Goal: Information Seeking & Learning: Learn about a topic

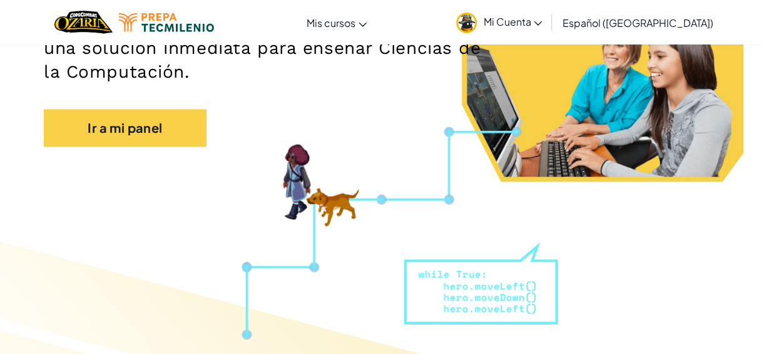
scroll to position [239, 0]
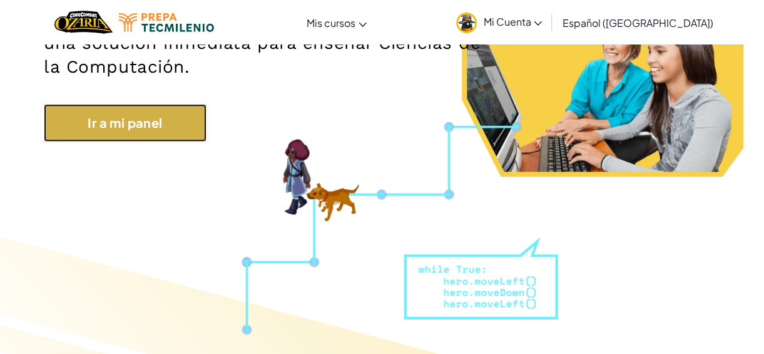
click at [135, 136] on link "Ir a mi panel" at bounding box center [125, 123] width 163 height 38
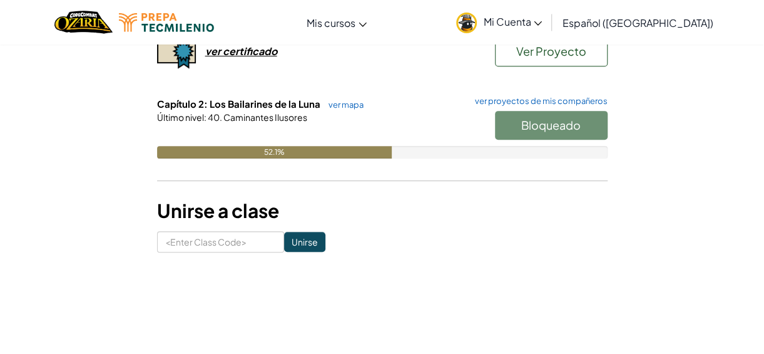
scroll to position [223, 0]
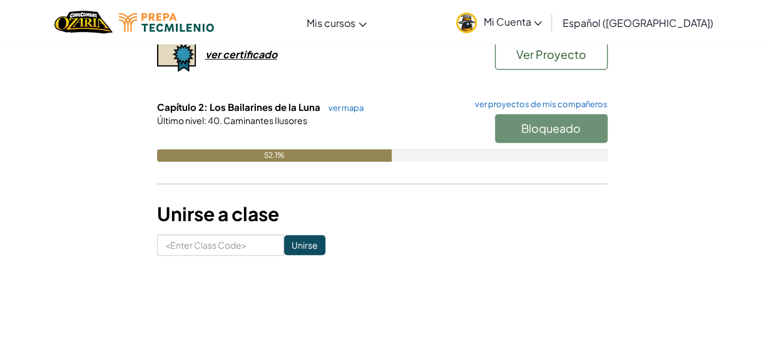
click at [519, 245] on form "Unirse" at bounding box center [382, 244] width 451 height 21
click at [548, 137] on div "Bloqueado" at bounding box center [545, 131] width 125 height 35
click at [572, 126] on div "Bloqueado" at bounding box center [545, 131] width 125 height 35
click at [528, 24] on span "Mi Cuenta" at bounding box center [512, 21] width 59 height 13
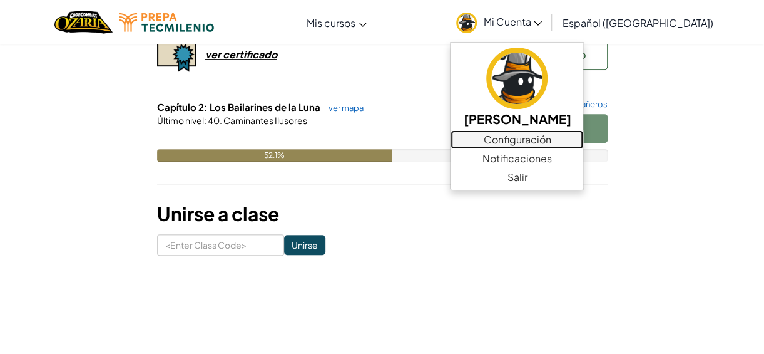
click at [566, 138] on link "Configuración" at bounding box center [517, 139] width 133 height 19
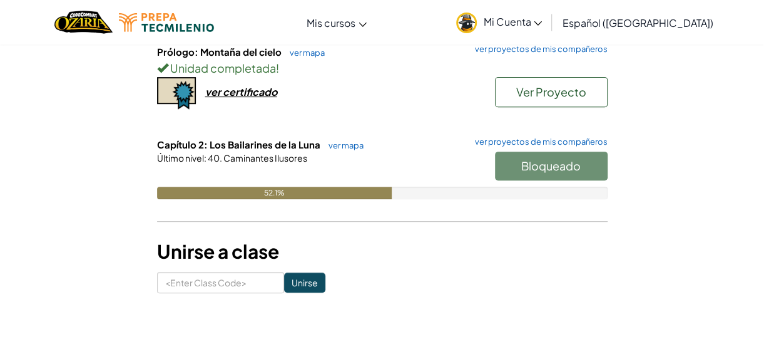
scroll to position [187, 0]
click at [350, 148] on h6 "Capítulo 2: Los Bailarines de la Luna ver mapa ver proyectos de mis compañeros" at bounding box center [382, 144] width 451 height 14
click at [349, 144] on link "ver mapa" at bounding box center [342, 145] width 41 height 10
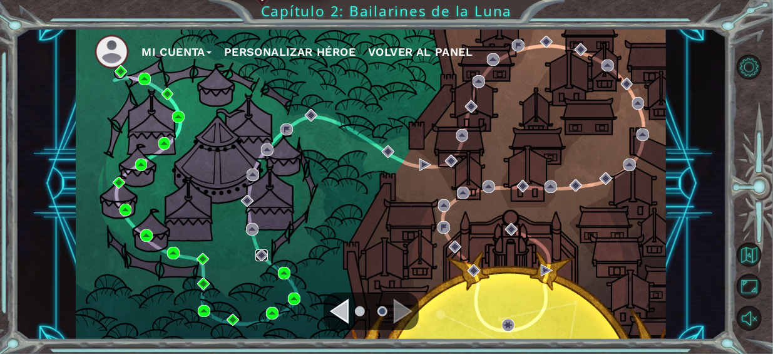
click at [263, 257] on img at bounding box center [261, 255] width 13 height 13
click at [274, 315] on img at bounding box center [272, 313] width 13 height 13
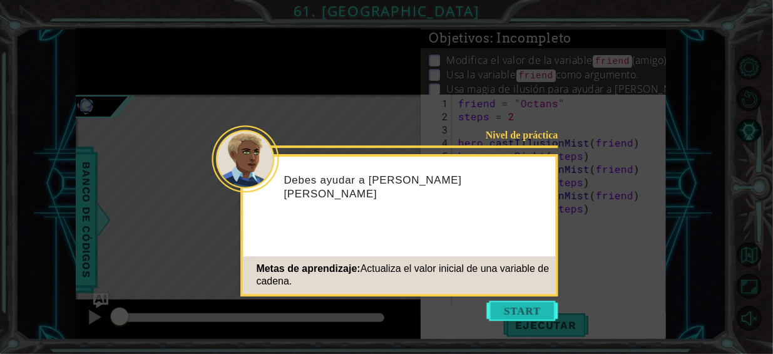
click at [541, 306] on button "Start" at bounding box center [522, 310] width 71 height 20
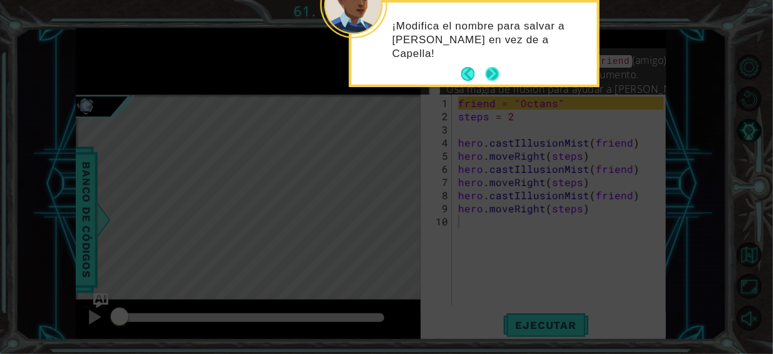
click at [488, 81] on button "Next" at bounding box center [493, 74] width 14 height 14
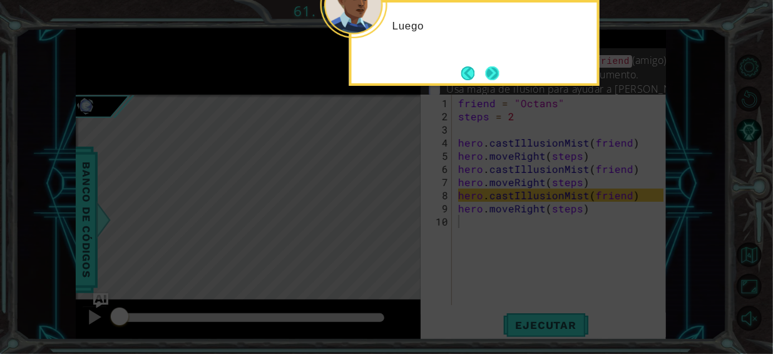
click at [493, 79] on button "Next" at bounding box center [493, 73] width 14 height 14
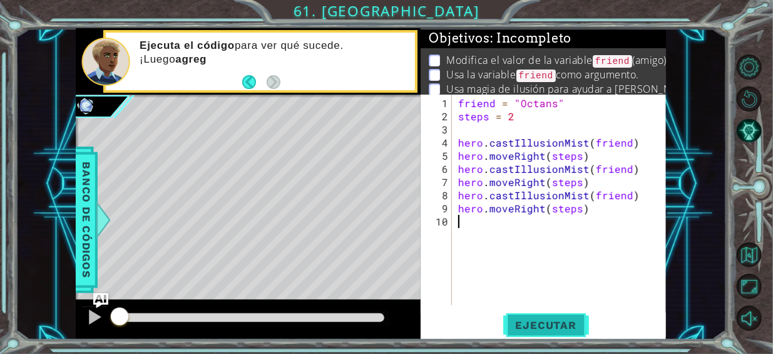
click at [540, 319] on span "Ejecutar" at bounding box center [546, 325] width 86 height 13
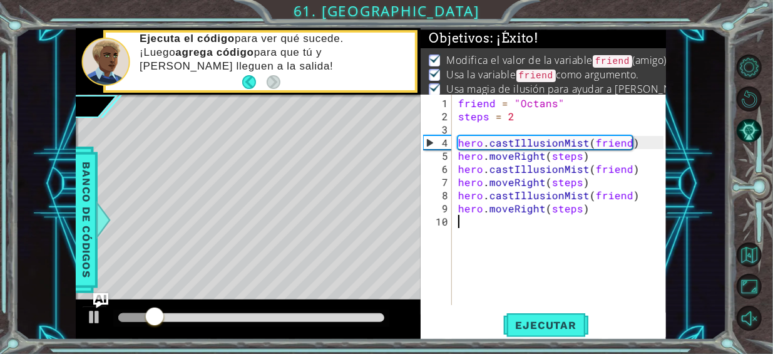
click at [321, 319] on div at bounding box center [251, 317] width 266 height 9
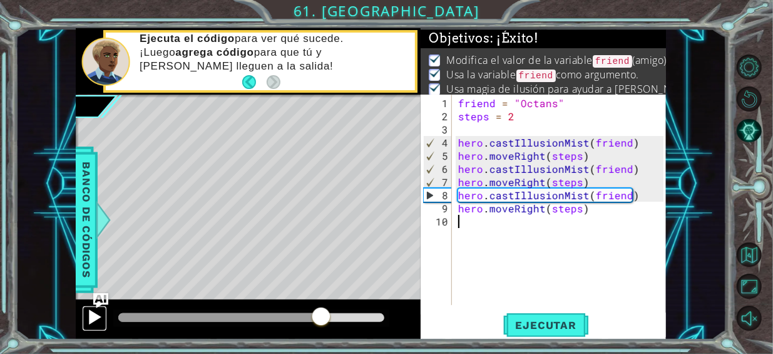
click at [101, 314] on div at bounding box center [94, 317] width 16 height 16
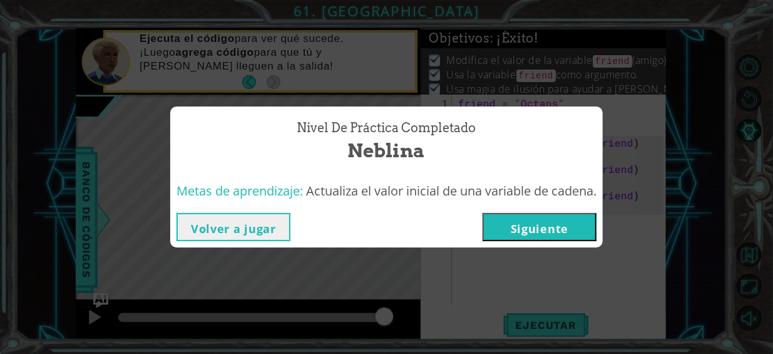
click at [153, 250] on div "Nivel de práctica Completado Neblina Metas de aprendizaje: Actualiza el valor i…" at bounding box center [386, 177] width 773 height 354
click at [207, 232] on button "Volver a jugar" at bounding box center [234, 227] width 114 height 28
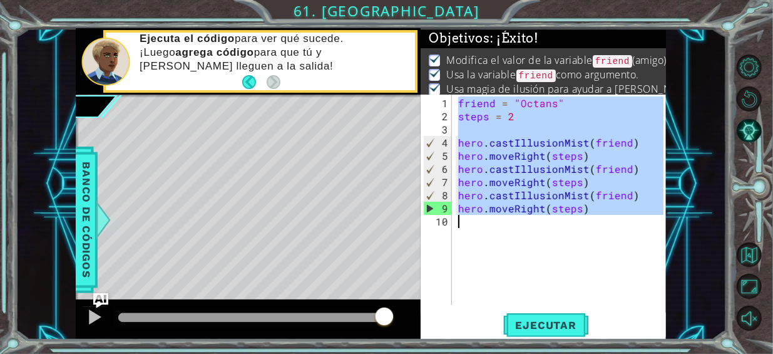
drag, startPoint x: 432, startPoint y: 103, endPoint x: 515, endPoint y: 218, distance: 142.3
click at [515, 218] on div "1 2 3 4 5 6 7 8 9 10 friend = "Octans" steps = 2 hero . castIllusionMist ( frie…" at bounding box center [542, 200] width 243 height 210
type textarea "hero.moveRight(steps)"
click at [747, 259] on button "Volver al mapa" at bounding box center [749, 254] width 25 height 25
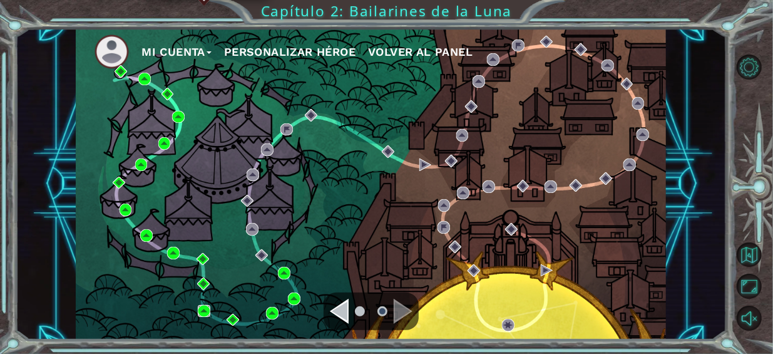
drag, startPoint x: 204, startPoint y: 310, endPoint x: 204, endPoint y: 294, distance: 16.9
click at [269, 313] on img at bounding box center [272, 313] width 13 height 13
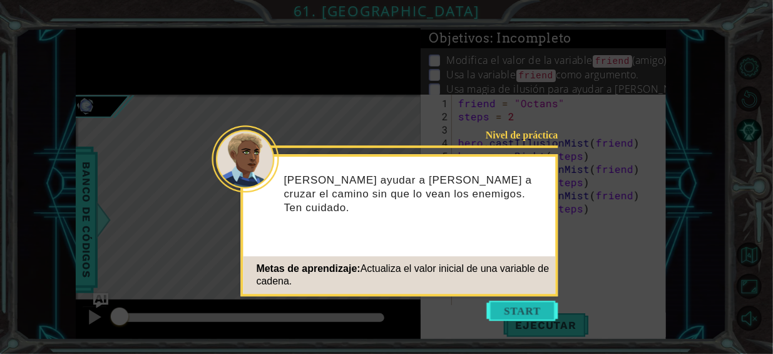
click at [496, 305] on button "Start" at bounding box center [522, 310] width 71 height 20
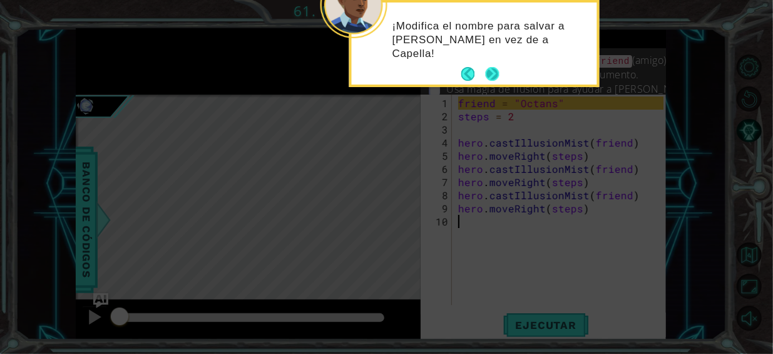
click at [493, 79] on button "Next" at bounding box center [492, 74] width 14 height 14
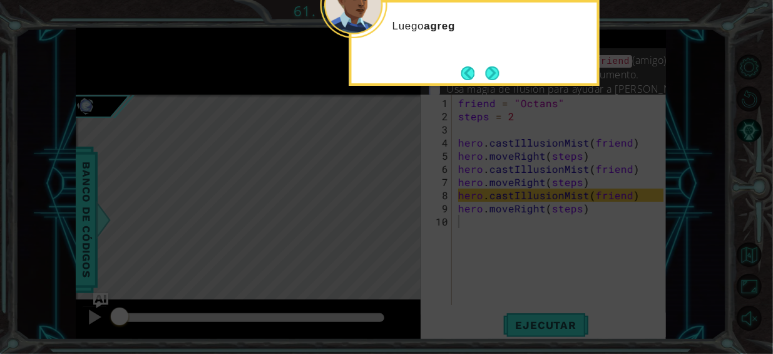
click at [738, 225] on icon at bounding box center [386, 177] width 773 height 354
drag, startPoint x: 742, startPoint y: 246, endPoint x: 717, endPoint y: 233, distance: 28.0
click at [739, 244] on icon at bounding box center [386, 177] width 773 height 354
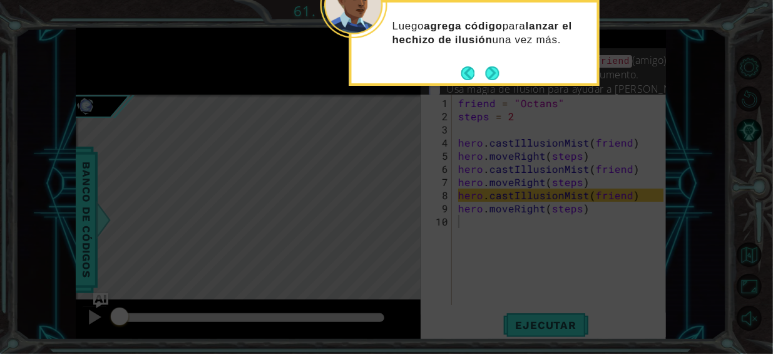
click at [492, 73] on button "Next" at bounding box center [493, 73] width 14 height 14
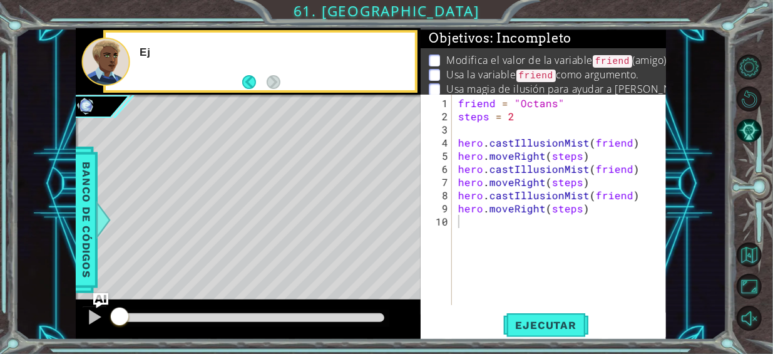
click at [492, 73] on p "Usa la variable friend como argumento." at bounding box center [542, 75] width 193 height 15
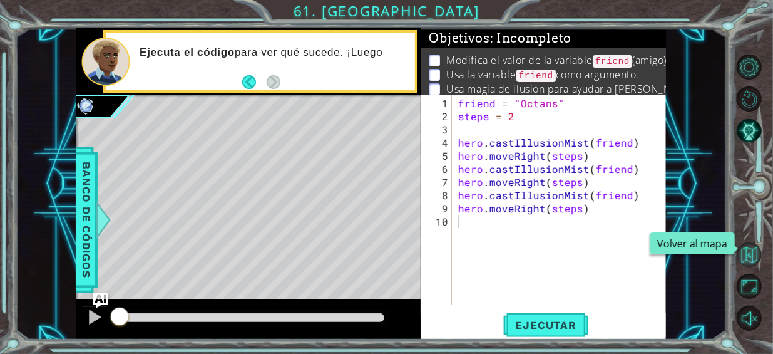
click at [751, 255] on button "Volver al mapa" at bounding box center [749, 254] width 25 height 25
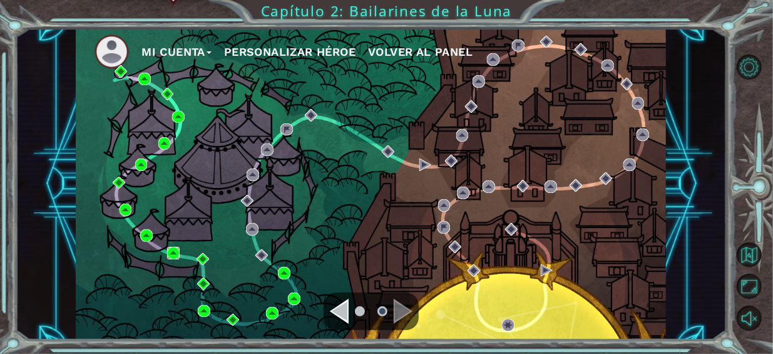
click at [168, 251] on img at bounding box center [173, 253] width 13 height 13
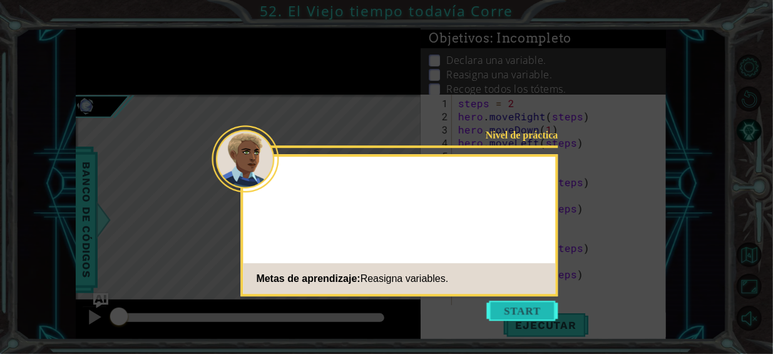
click at [511, 316] on button "Start" at bounding box center [522, 310] width 71 height 20
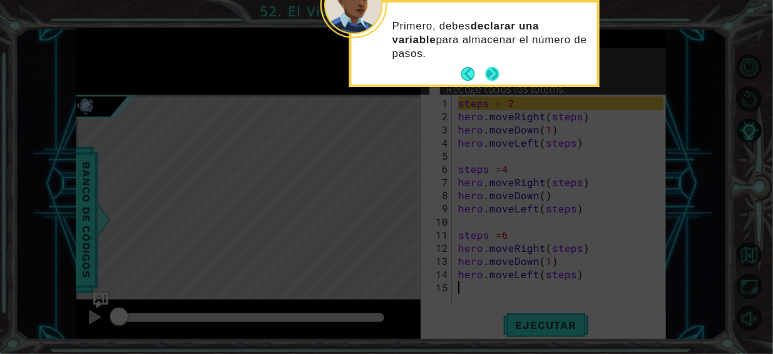
click at [491, 68] on button "Next" at bounding box center [493, 74] width 14 height 14
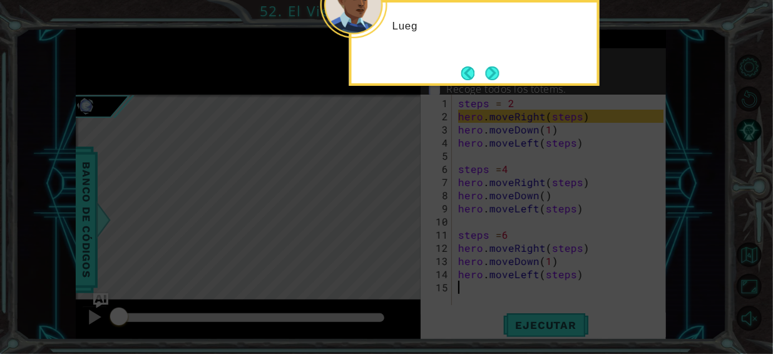
click at [495, 71] on button "Next" at bounding box center [492, 73] width 14 height 14
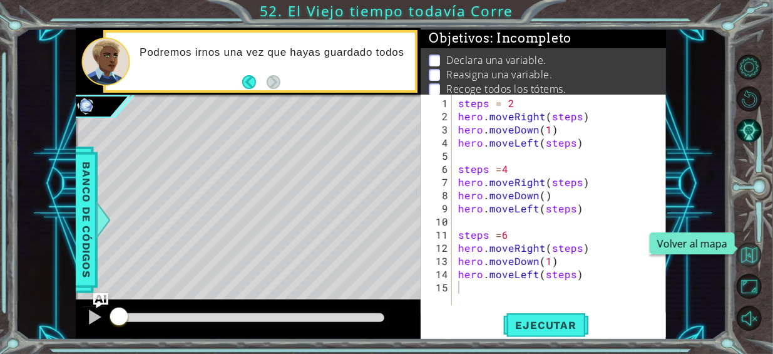
click at [753, 262] on button "Volver al mapa" at bounding box center [749, 254] width 25 height 25
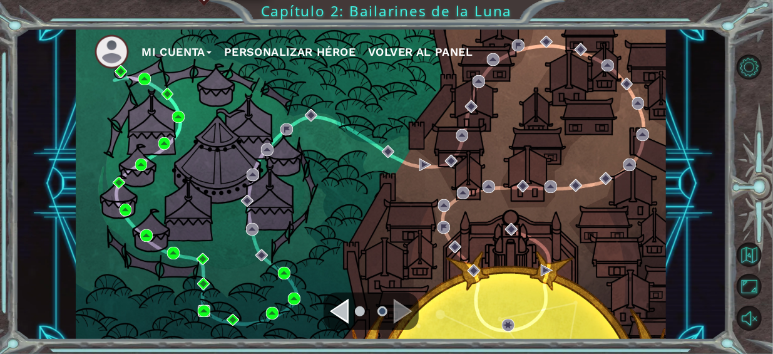
click at [204, 305] on img at bounding box center [204, 311] width 13 height 13
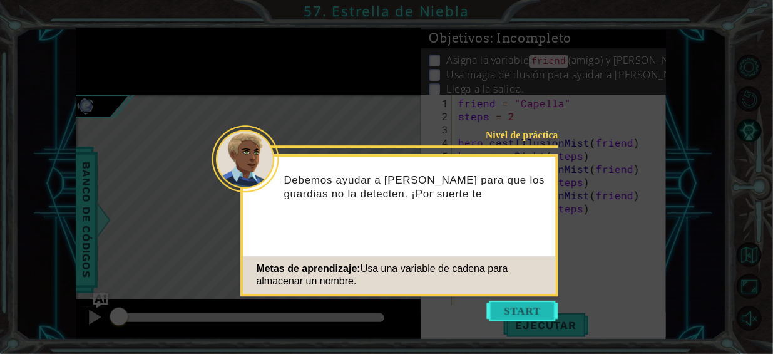
click at [501, 316] on button "Start" at bounding box center [522, 310] width 71 height 20
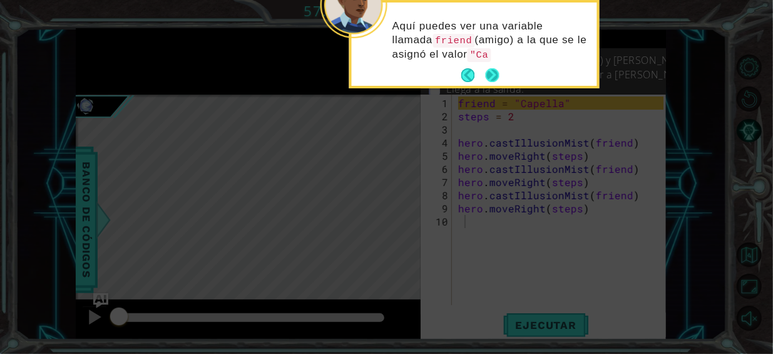
click at [494, 76] on button "Next" at bounding box center [492, 75] width 14 height 14
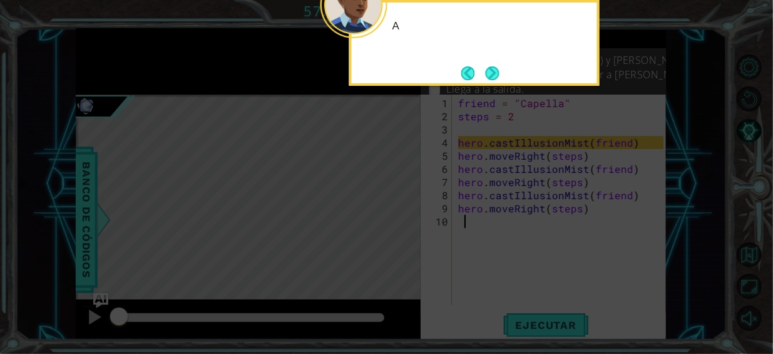
click at [494, 76] on button "Next" at bounding box center [493, 73] width 14 height 14
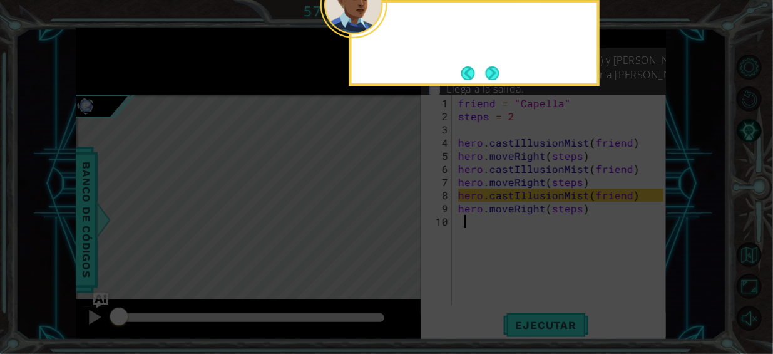
click at [494, 76] on button "Next" at bounding box center [492, 73] width 14 height 14
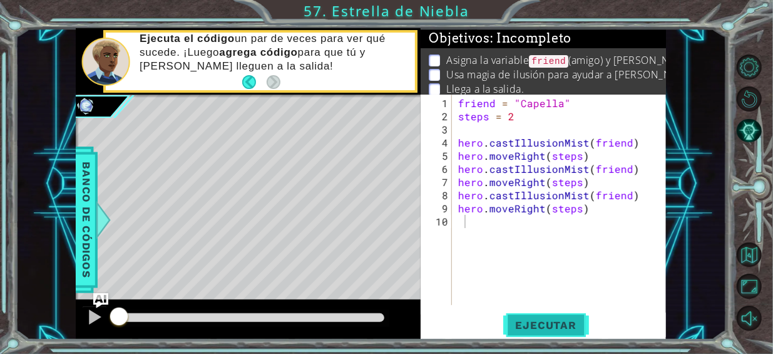
click at [558, 323] on span "Ejecutar" at bounding box center [546, 325] width 86 height 13
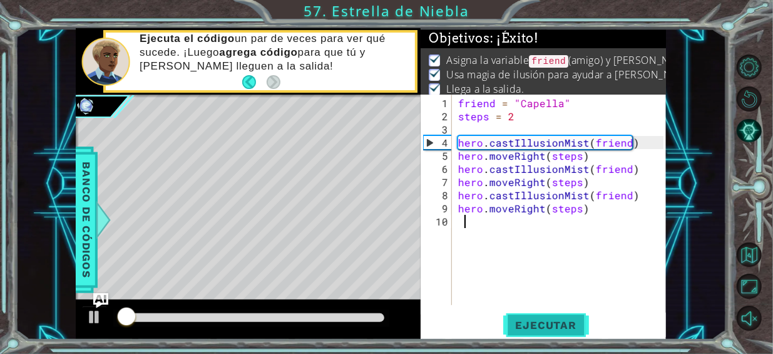
click at [558, 323] on span "Ejecutar" at bounding box center [546, 325] width 86 height 13
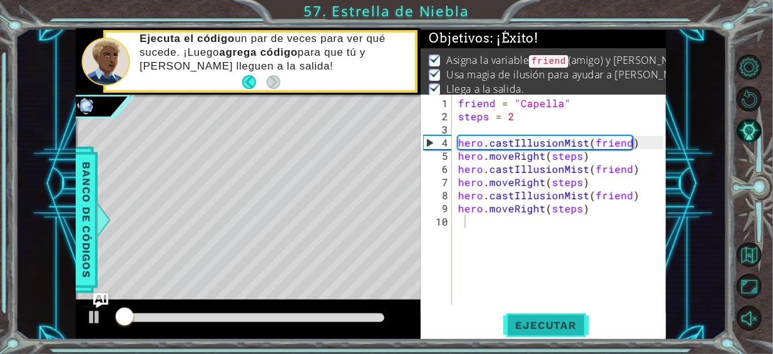
click at [558, 323] on span "Ejecutar" at bounding box center [546, 325] width 86 height 13
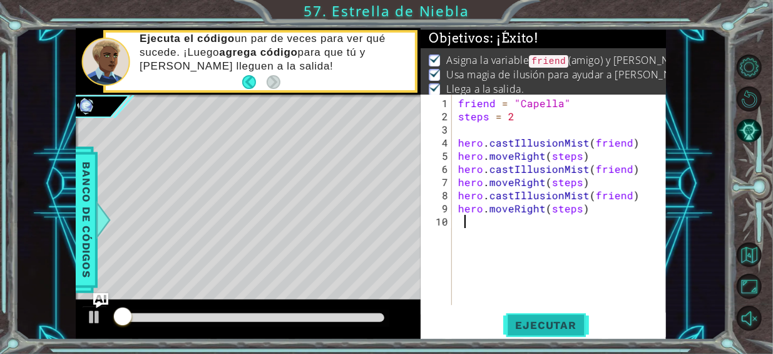
click at [558, 323] on span "Ejecutar" at bounding box center [546, 325] width 86 height 13
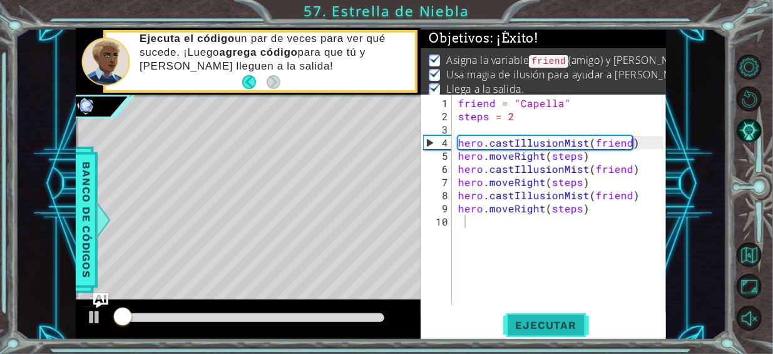
click at [558, 323] on span "Ejecutar" at bounding box center [546, 325] width 86 height 13
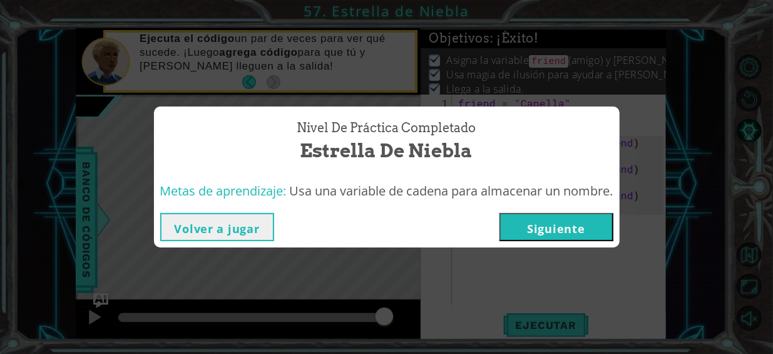
click at [564, 223] on button "Siguiente" at bounding box center [557, 227] width 114 height 28
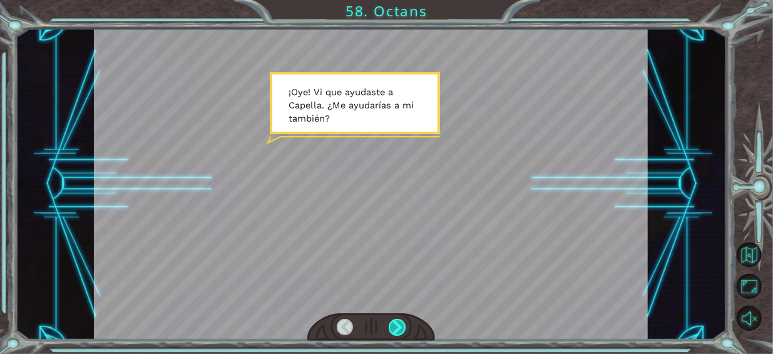
click at [390, 327] on div at bounding box center [397, 327] width 17 height 17
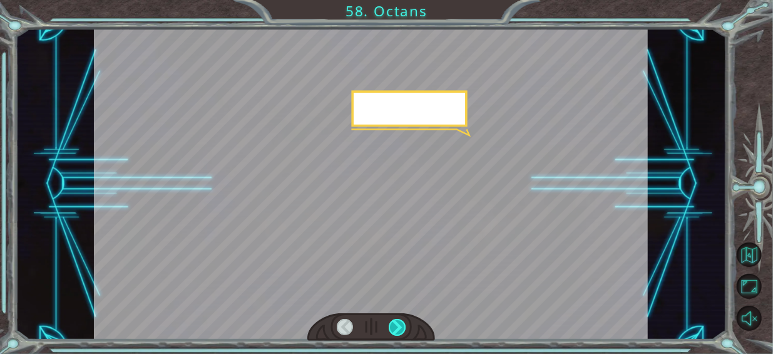
click at [390, 327] on div at bounding box center [397, 327] width 17 height 17
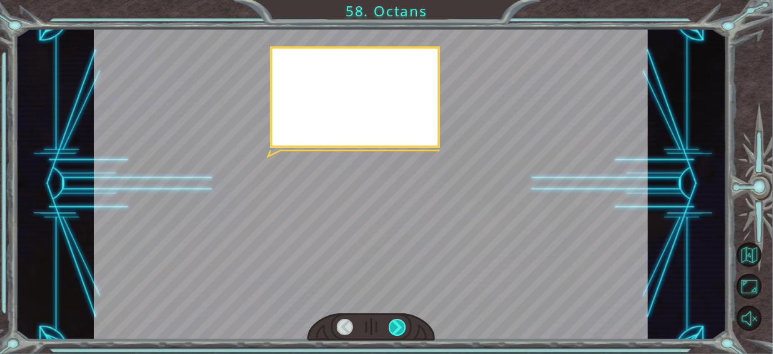
click at [390, 327] on div at bounding box center [397, 327] width 17 height 17
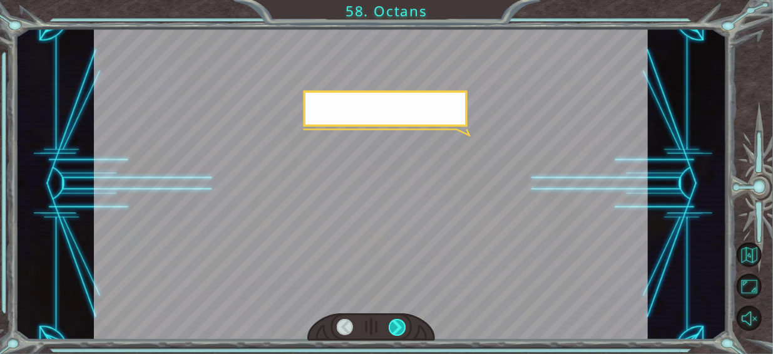
click at [390, 327] on div at bounding box center [397, 327] width 17 height 17
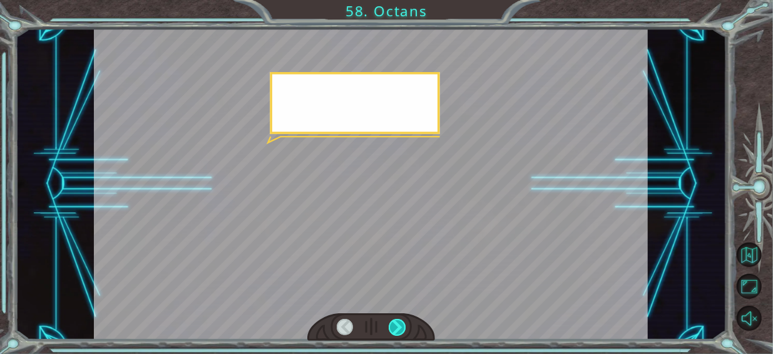
click at [390, 327] on div at bounding box center [397, 327] width 17 height 17
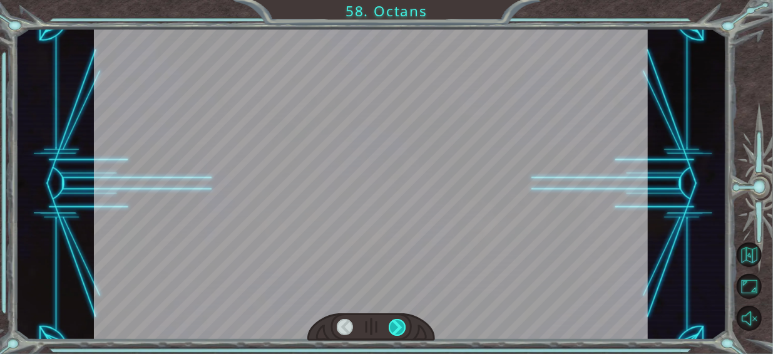
click at [390, 327] on div at bounding box center [397, 327] width 17 height 17
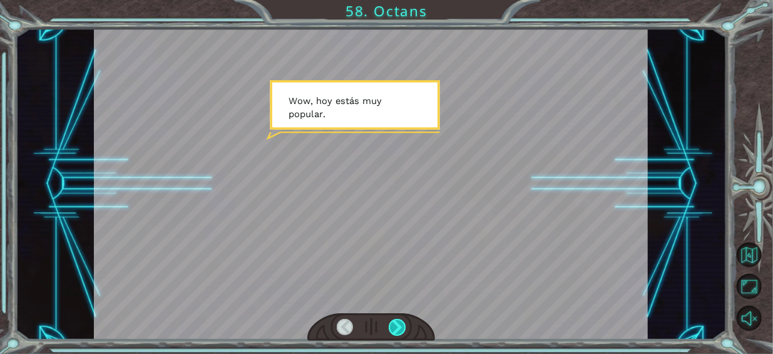
click at [390, 327] on div at bounding box center [397, 327] width 17 height 17
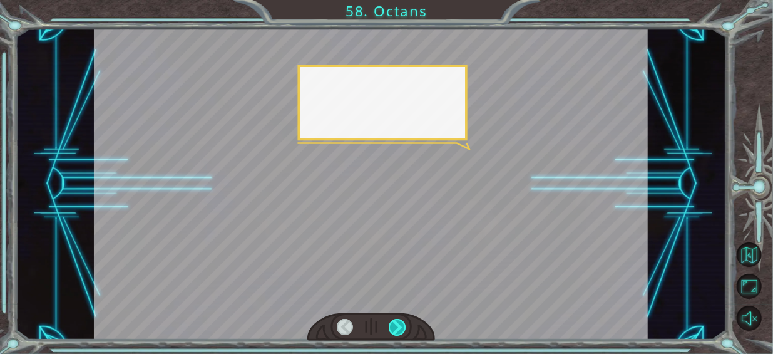
click at [390, 327] on div at bounding box center [397, 327] width 17 height 17
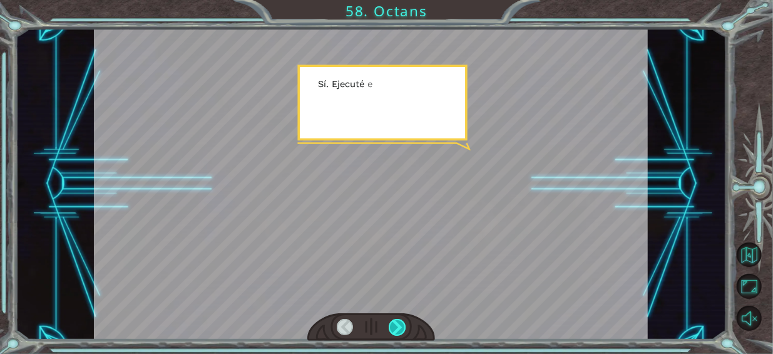
click at [390, 327] on div at bounding box center [397, 327] width 17 height 17
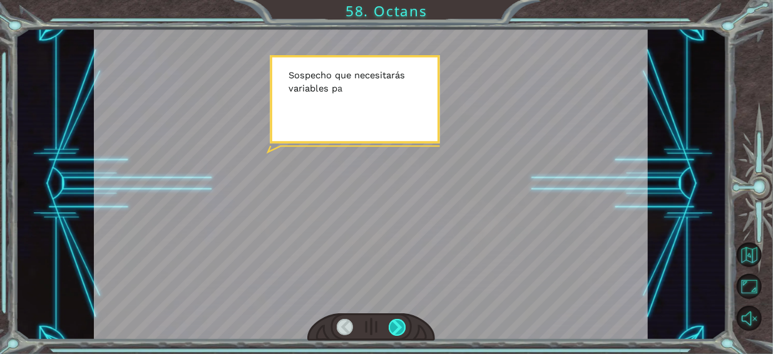
click at [390, 327] on div at bounding box center [397, 327] width 17 height 17
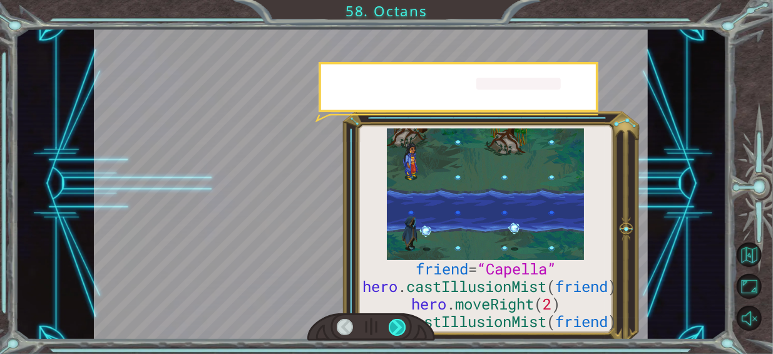
click at [390, 327] on div at bounding box center [397, 327] width 17 height 17
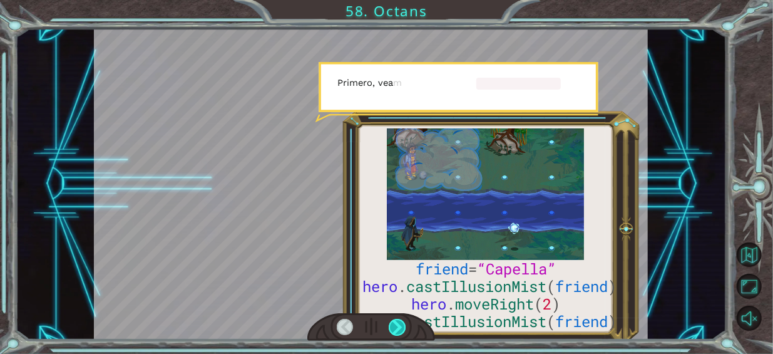
click at [390, 327] on div at bounding box center [397, 327] width 17 height 17
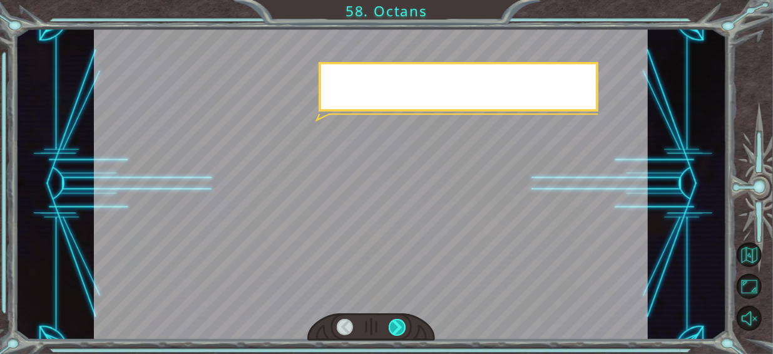
click at [390, 327] on div at bounding box center [397, 327] width 17 height 17
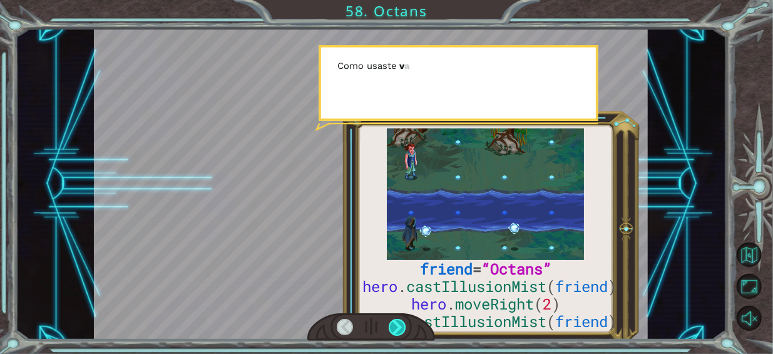
click at [390, 327] on div at bounding box center [397, 327] width 17 height 17
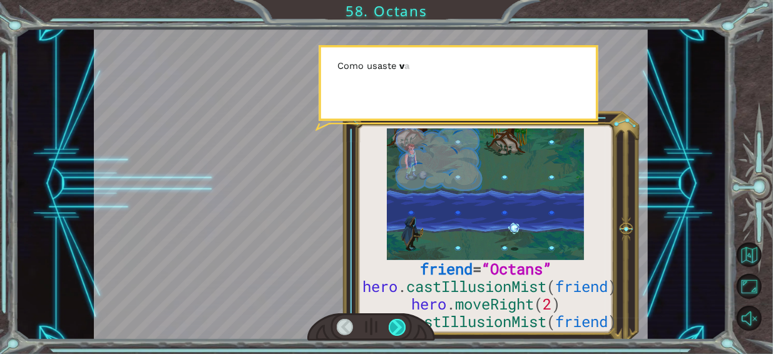
click at [390, 327] on div at bounding box center [397, 327] width 17 height 17
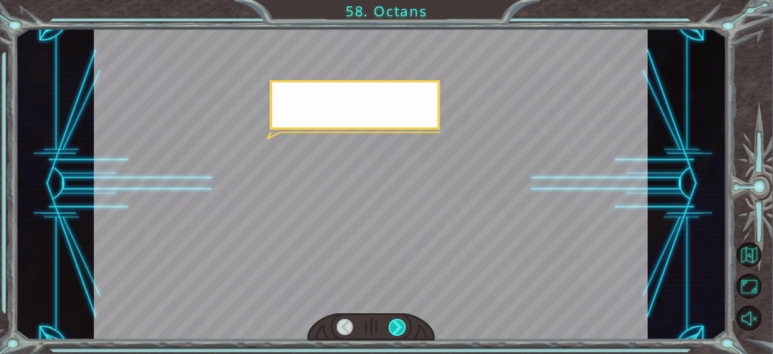
click at [390, 327] on div at bounding box center [397, 327] width 17 height 17
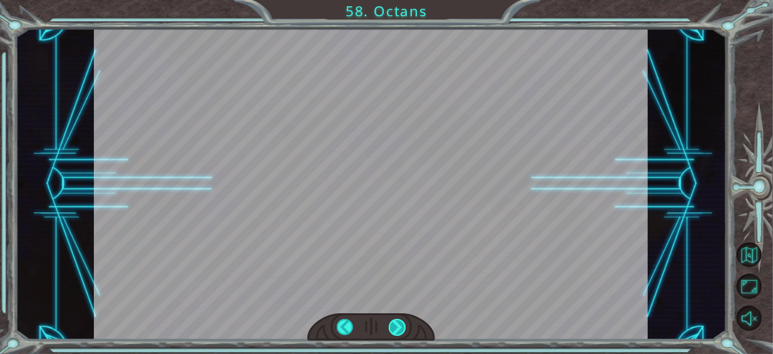
click at [390, 0] on div "friend = “Octans” hero . castIllusionMist ( friend ) hero . moveRight ( 2 ) her…" at bounding box center [386, 0] width 773 height 0
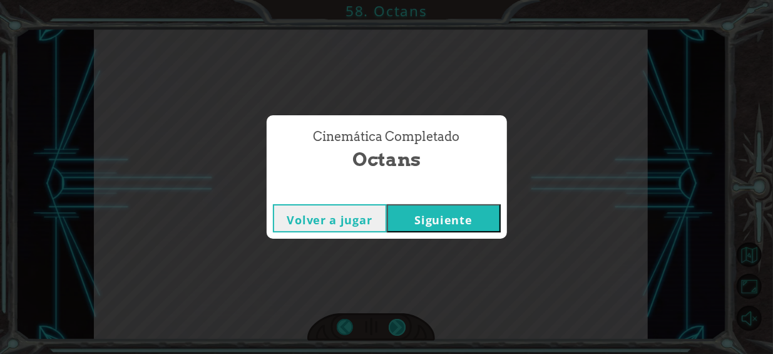
click at [390, 327] on div "Cinemática Completado Octans Volver a jugar [GEOGRAPHIC_DATA]" at bounding box center [386, 177] width 773 height 354
click at [444, 220] on button "Siguiente" at bounding box center [444, 218] width 114 height 28
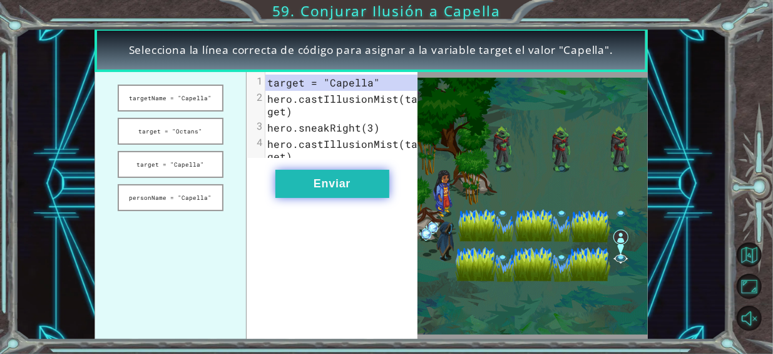
click at [312, 183] on button "Enviar" at bounding box center [332, 184] width 114 height 28
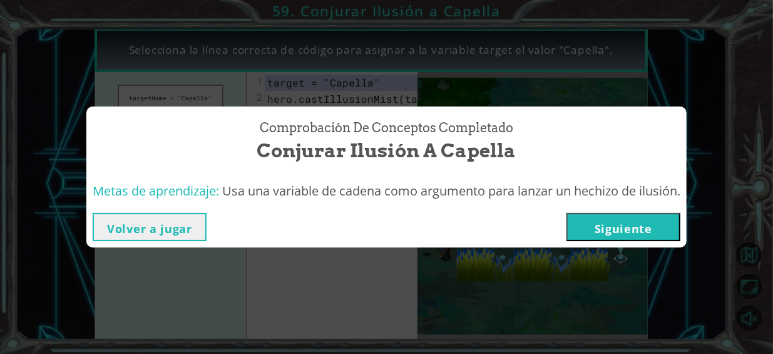
click at [617, 218] on button "Siguiente" at bounding box center [624, 227] width 114 height 28
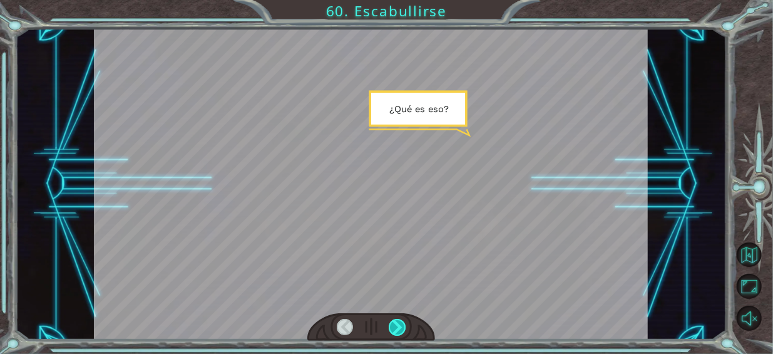
click at [394, 326] on div at bounding box center [397, 327] width 17 height 17
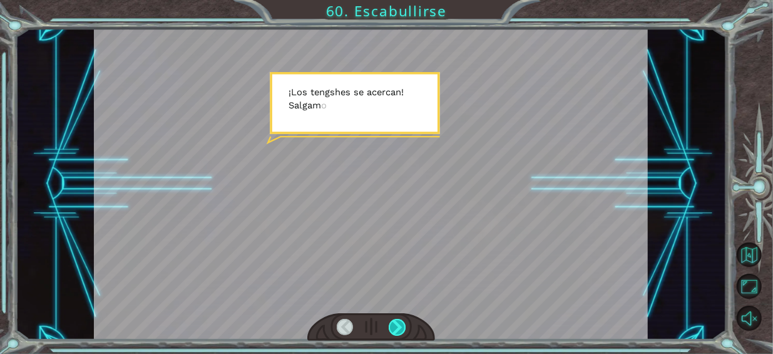
click at [394, 326] on div at bounding box center [397, 327] width 17 height 17
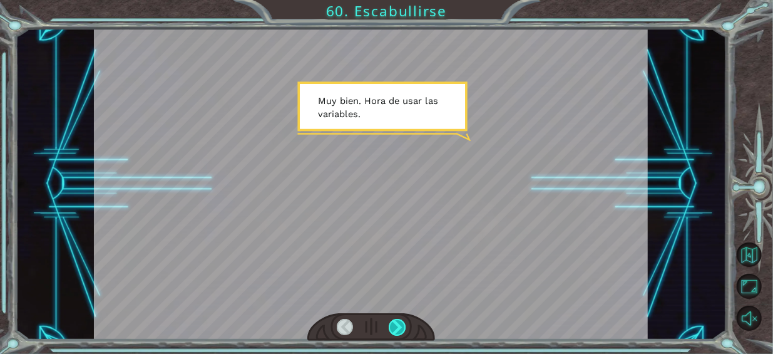
click at [394, 326] on div at bounding box center [397, 327] width 17 height 17
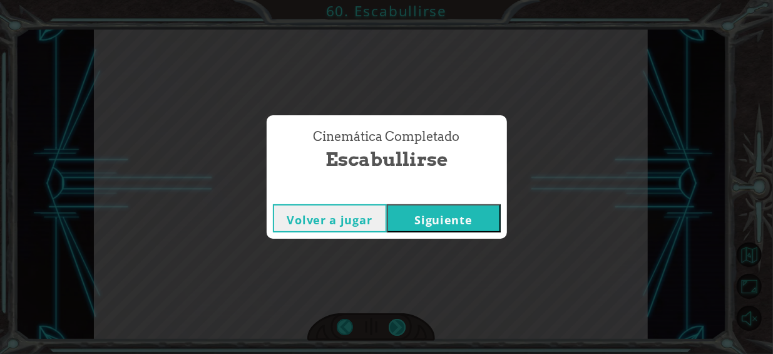
click at [394, 326] on div "Cinemática Completado Escabullirse Volver a jugar [GEOGRAPHIC_DATA]" at bounding box center [386, 177] width 773 height 354
click at [414, 216] on button "Siguiente" at bounding box center [444, 218] width 114 height 28
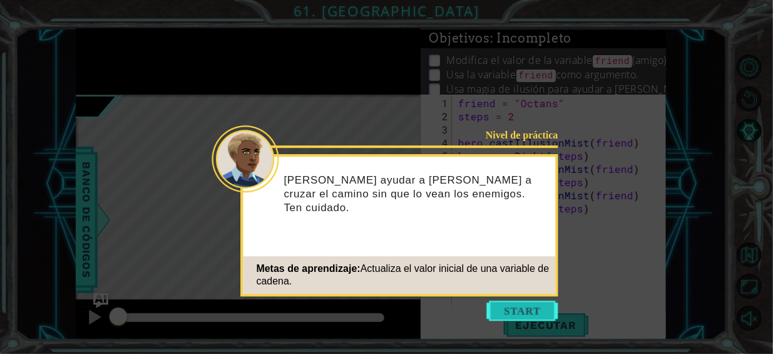
click at [555, 311] on button "Start" at bounding box center [522, 310] width 71 height 20
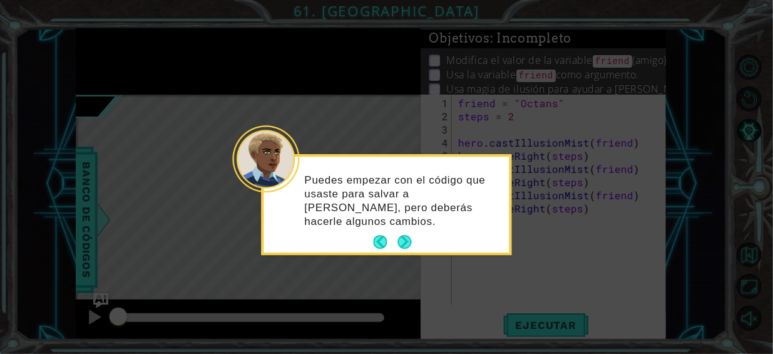
click at [13, 18] on icon at bounding box center [386, 177] width 773 height 354
click at [407, 235] on button "Next" at bounding box center [405, 242] width 14 height 14
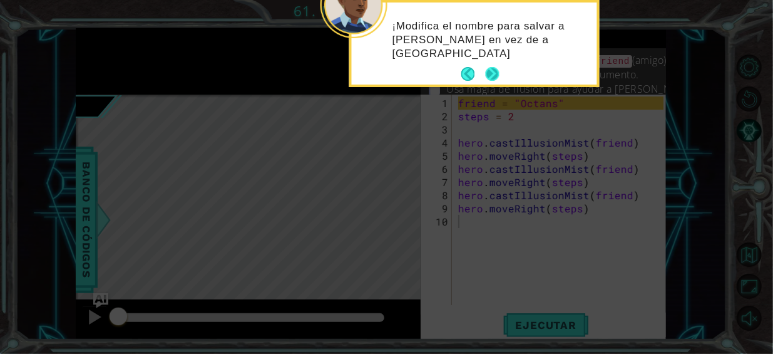
click at [492, 64] on footer at bounding box center [480, 73] width 38 height 19
click at [499, 72] on button "Next" at bounding box center [493, 74] width 14 height 14
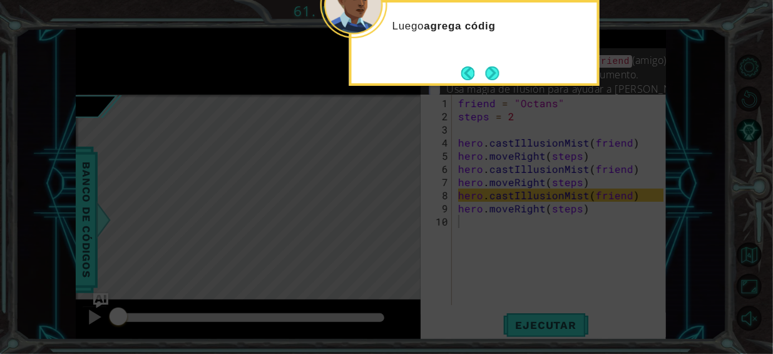
click at [499, 72] on button "Next" at bounding box center [492, 73] width 14 height 14
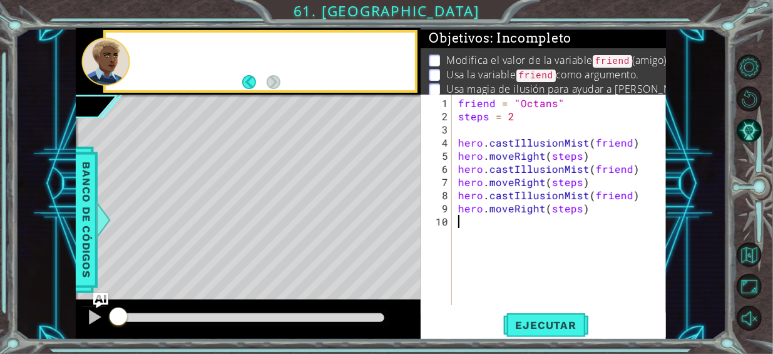
click at [499, 72] on p "Usa la variable friend como argumento." at bounding box center [542, 75] width 193 height 15
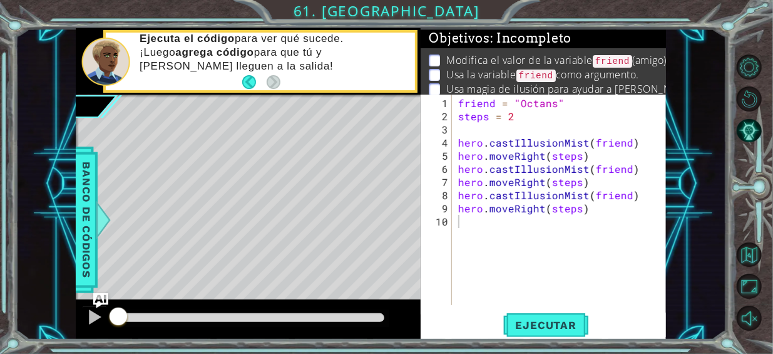
click at [714, 61] on div "1 ההההההההההההההההההההההההההההההההההההההההההההההההההההההההההההההההההההההההההההה…" at bounding box center [371, 183] width 711 height 311
